Goal: Information Seeking & Learning: Learn about a topic

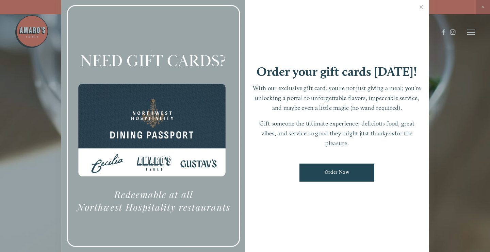
scroll to position [-1, 0]
click at [421, 10] on link "Close" at bounding box center [421, 7] width 13 height 19
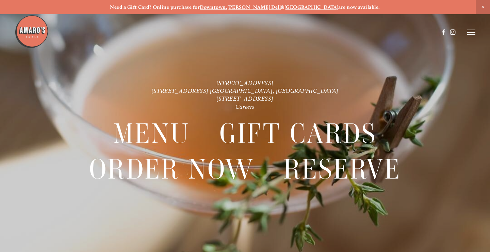
click at [475, 159] on div "[STREET_ADDRESS] [STREET_ADDRESS] [GEOGRAPHIC_DATA], [GEOGRAPHIC_DATA] [STREET_…" at bounding box center [245, 140] width 490 height 123
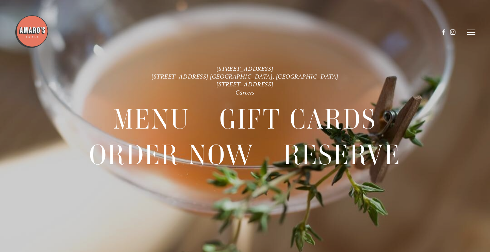
scroll to position [14, 0]
click at [465, 202] on div at bounding box center [245, 126] width 490 height 252
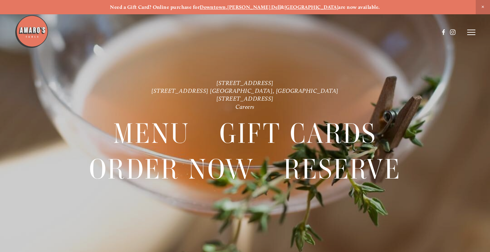
scroll to position [0, 0]
click at [468, 34] on icon at bounding box center [471, 32] width 8 height 6
click at [348, 30] on span "Menu" at bounding box center [350, 32] width 13 height 6
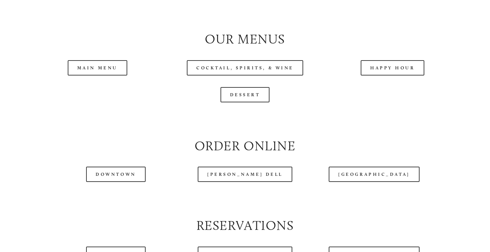
scroll to position [702, 0]
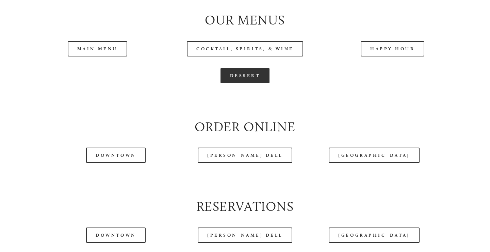
click at [254, 76] on link "Dessert" at bounding box center [244, 75] width 49 height 15
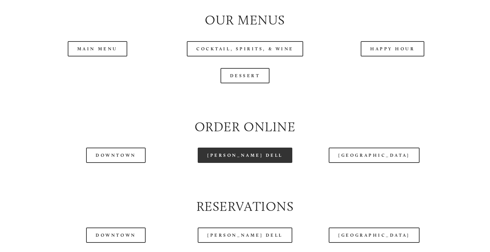
click at [238, 155] on link "[PERSON_NAME] Dell" at bounding box center [245, 155] width 95 height 15
